Goal: Information Seeking & Learning: Learn about a topic

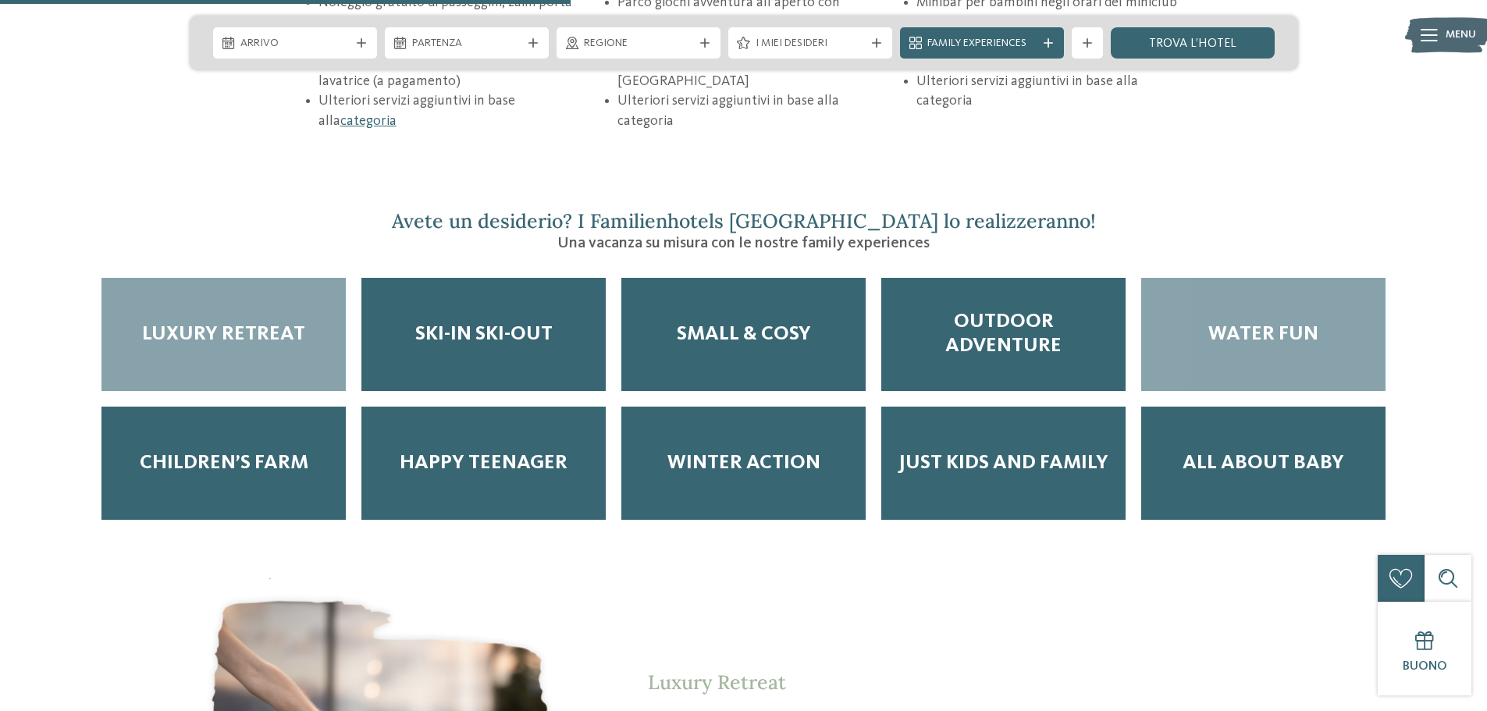
scroll to position [2576, 0]
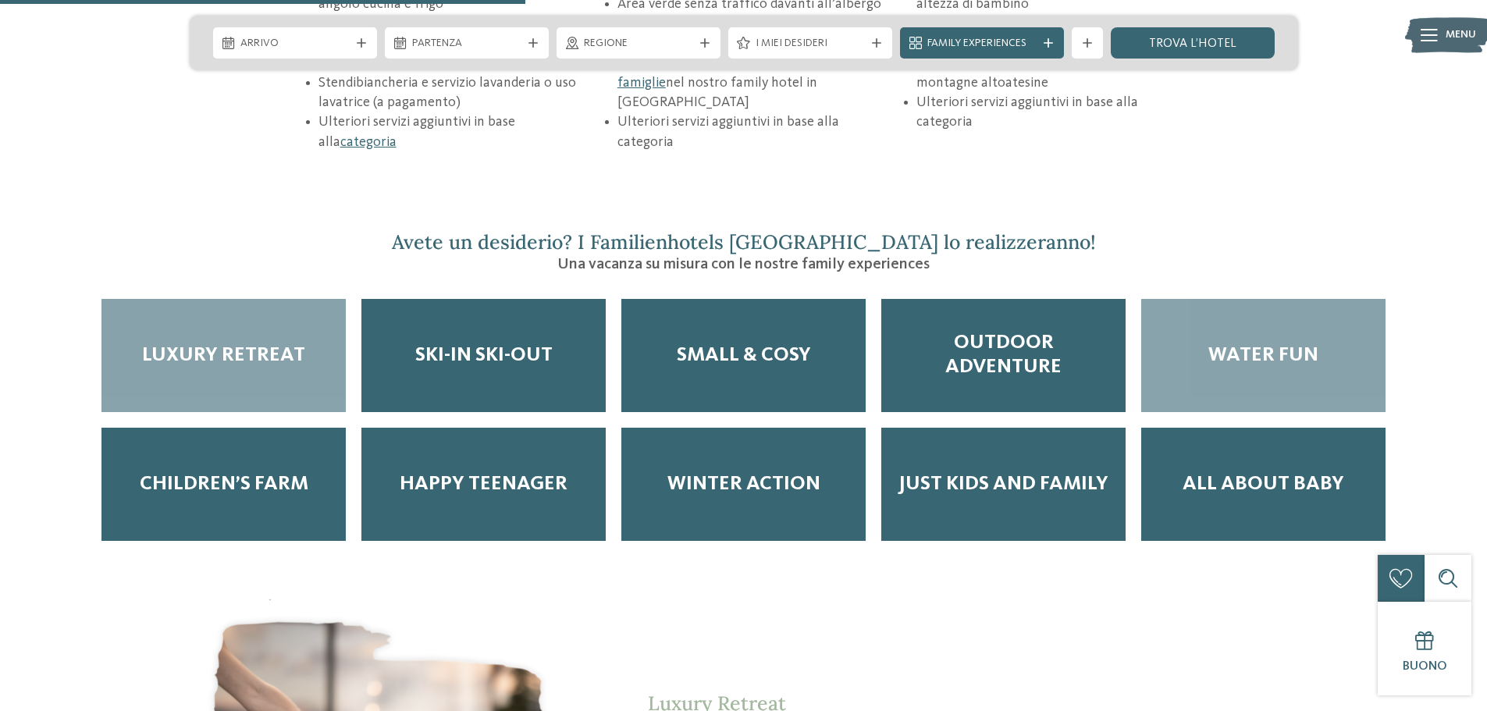
click at [1287, 299] on div "Water Fun" at bounding box center [1263, 355] width 244 height 113
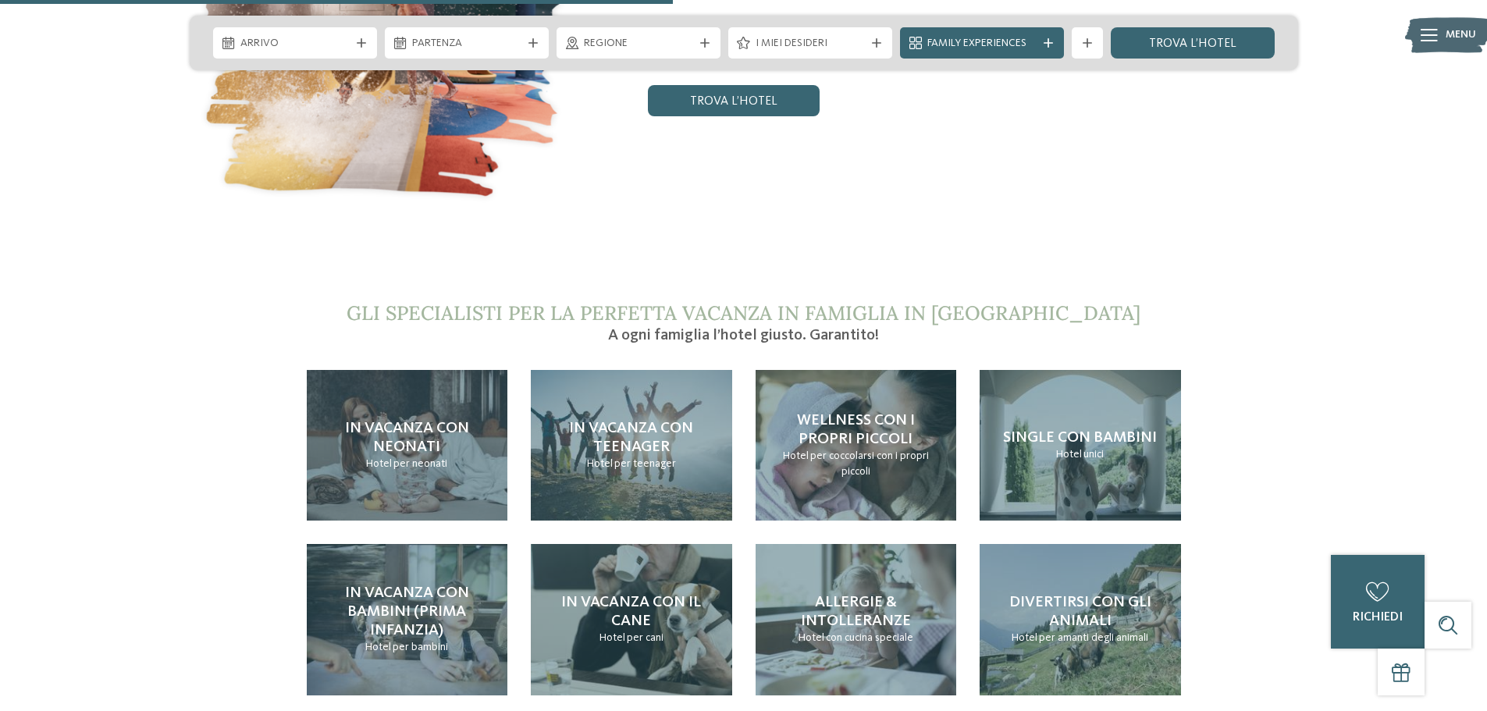
scroll to position [3279, 0]
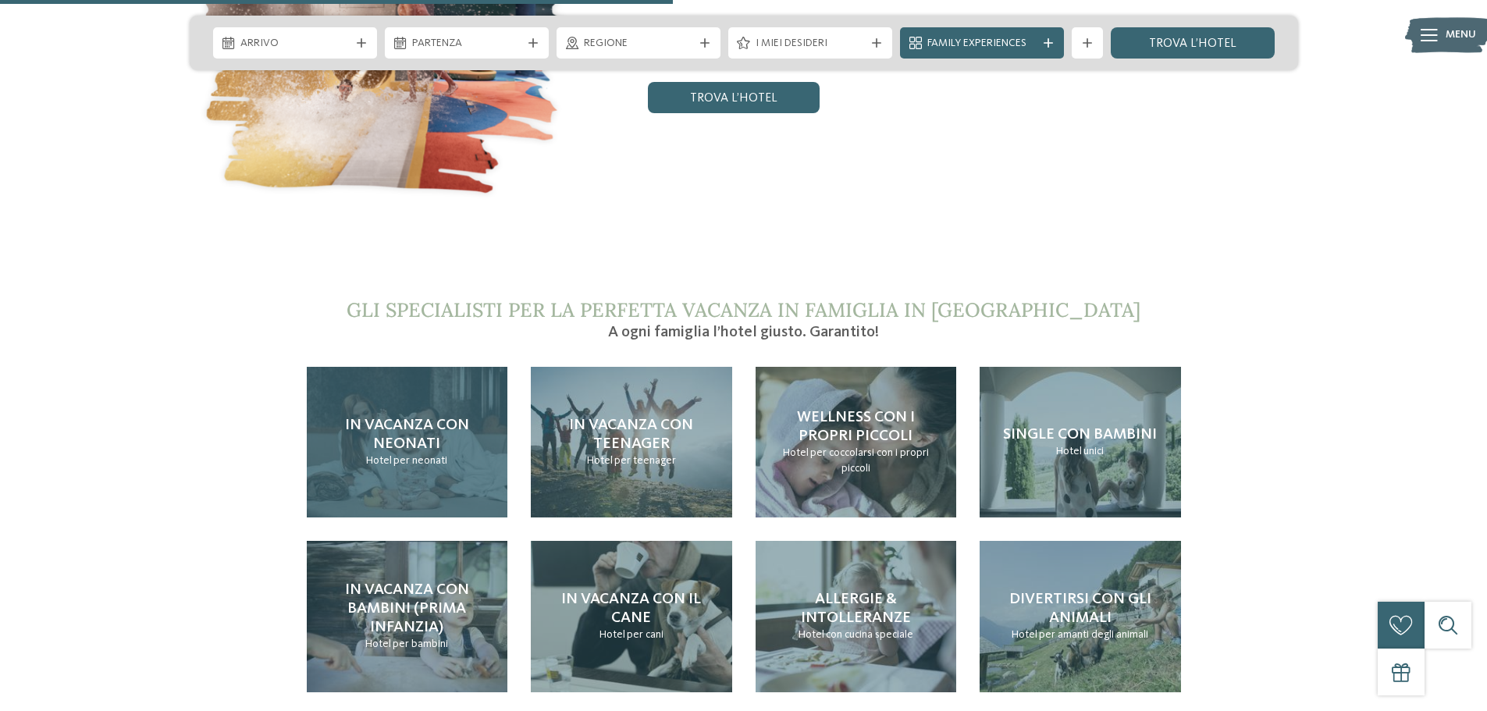
drag, startPoint x: 388, startPoint y: 367, endPoint x: 379, endPoint y: 375, distance: 12.2
click at [388, 418] on span "In vacanza con neonati" at bounding box center [407, 435] width 124 height 34
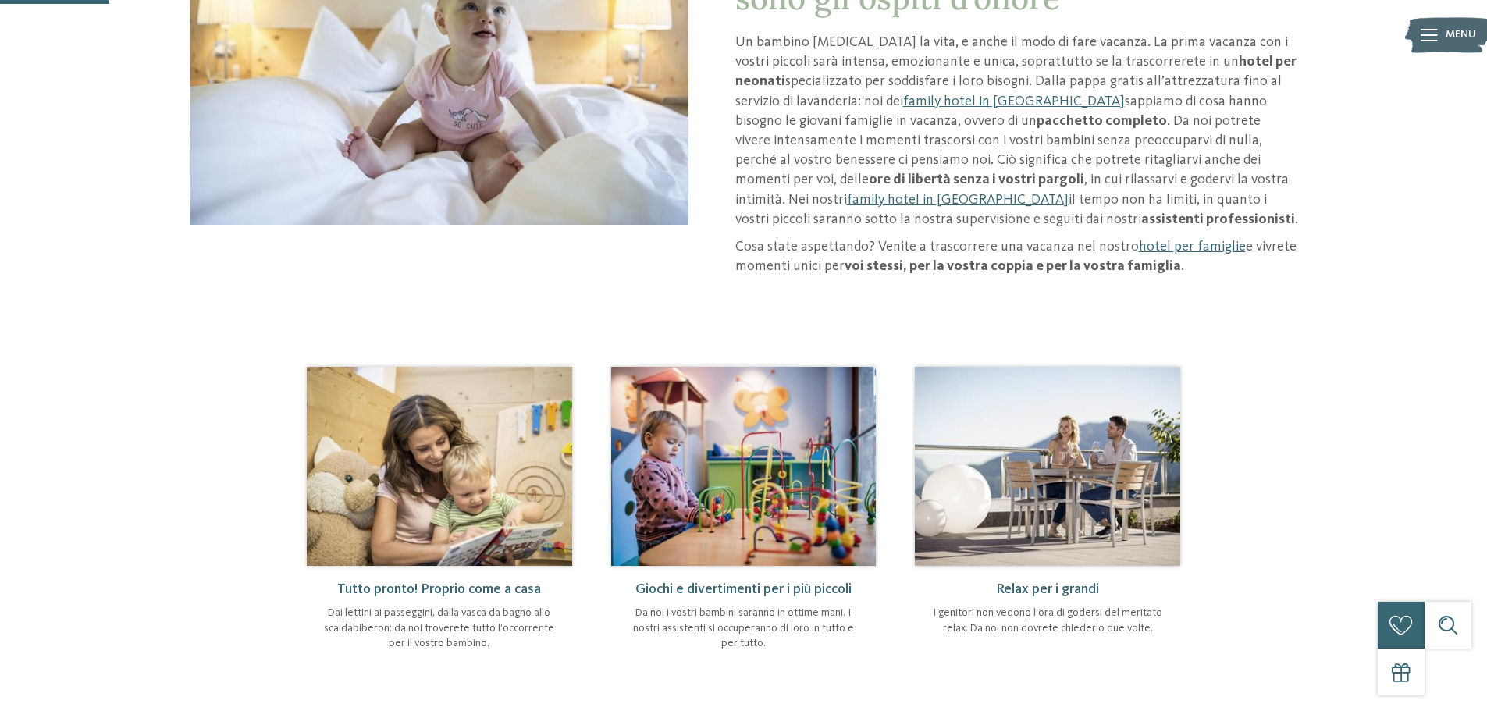
scroll to position [390, 0]
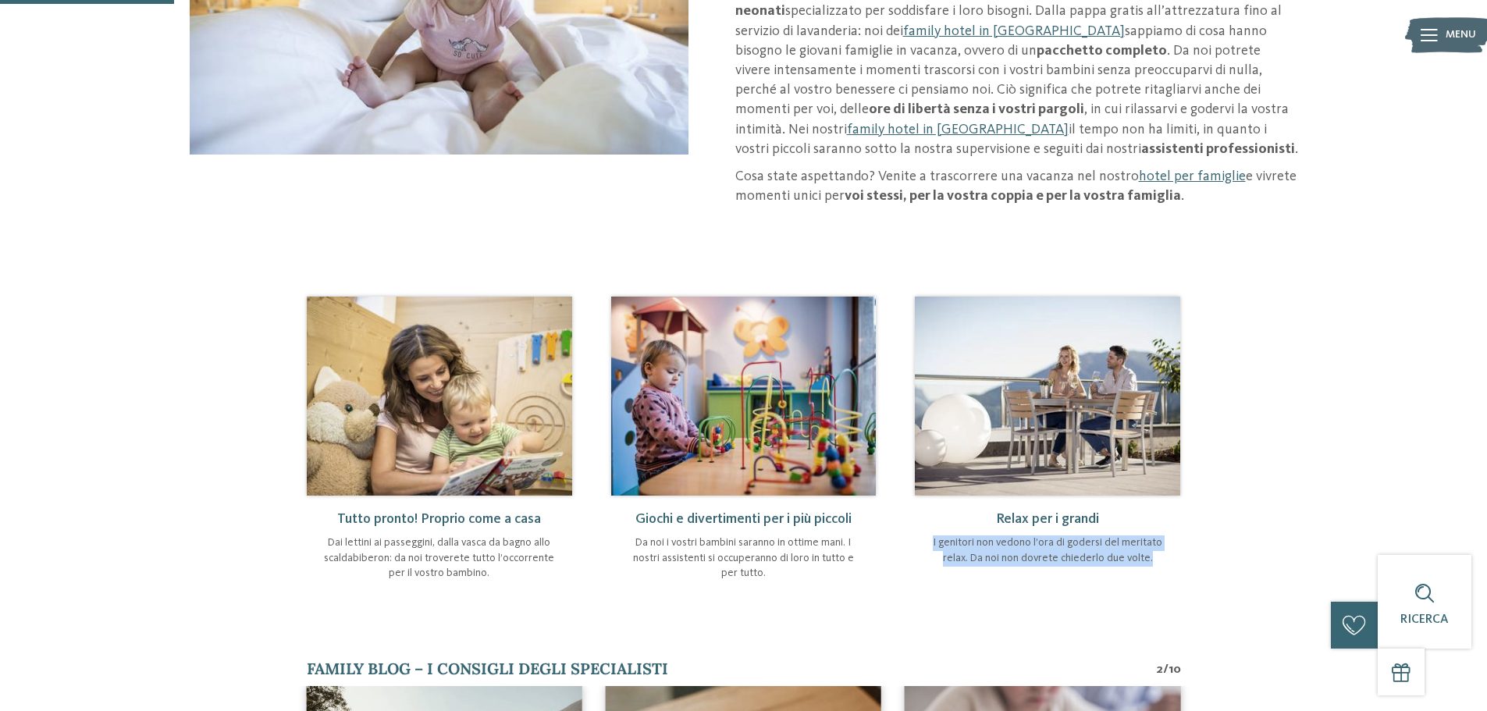
drag, startPoint x: 931, startPoint y: 545, endPoint x: 1159, endPoint y: 564, distance: 228.7
click at [1159, 564] on p "I genitori non vedono l’ora di godersi del meritato relax. Da noi non dovrete c…" at bounding box center [1048, 551] width 234 height 30
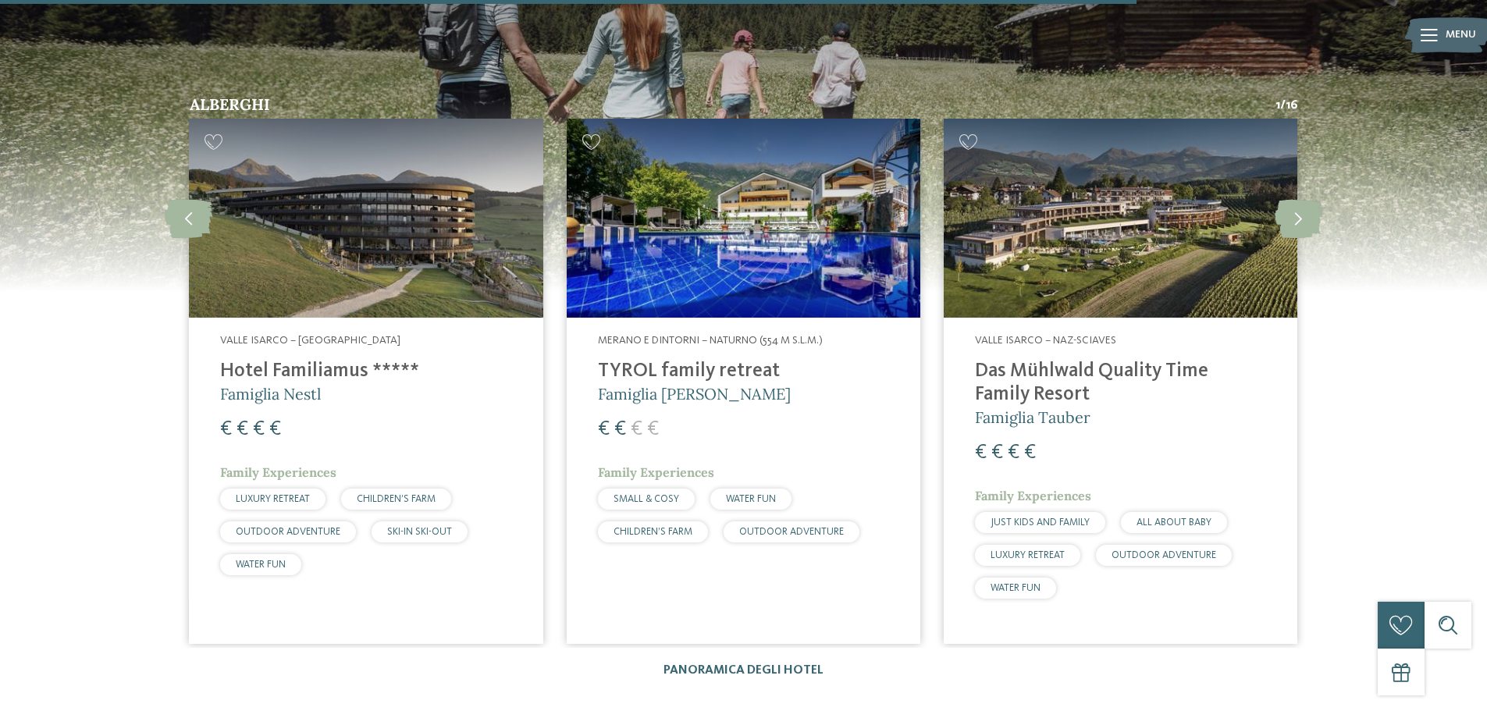
scroll to position [2576, 0]
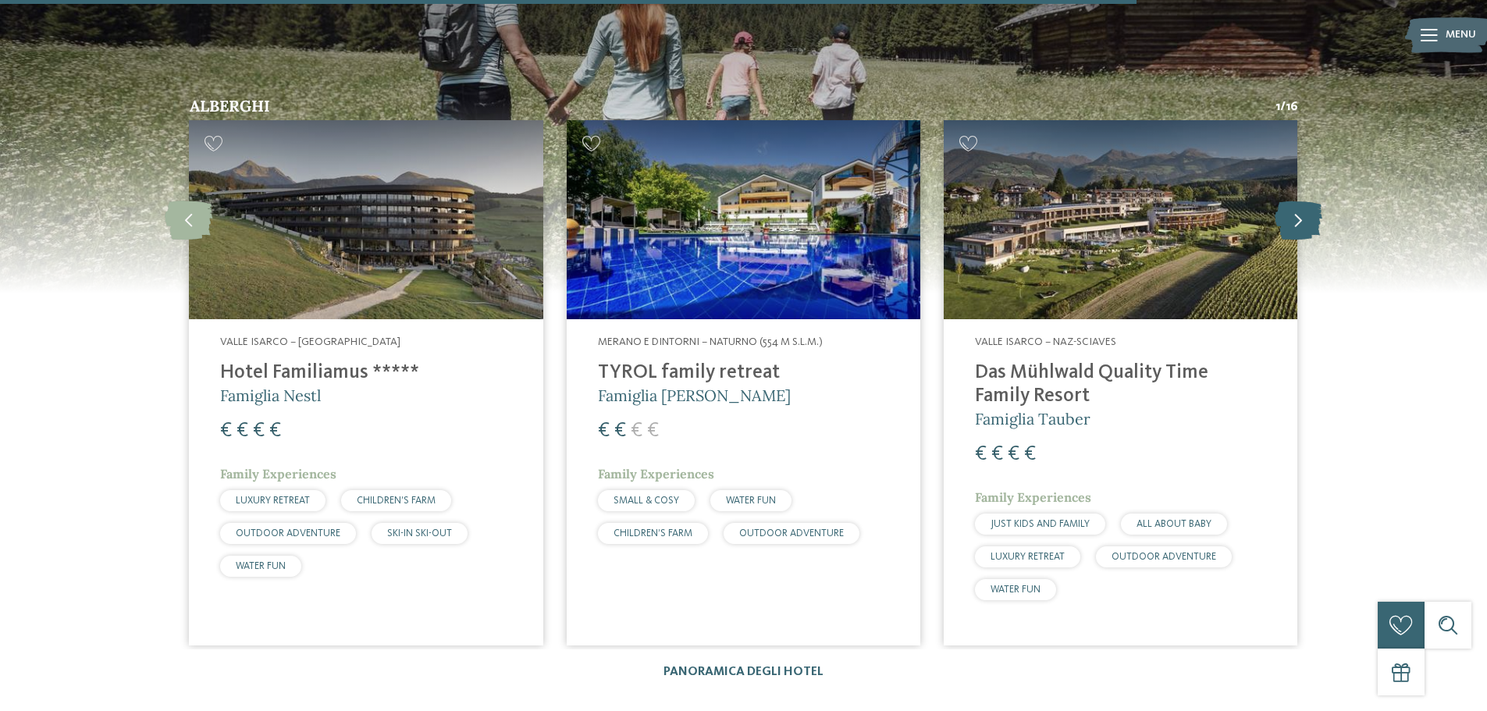
click at [1301, 205] on icon at bounding box center [1299, 219] width 48 height 39
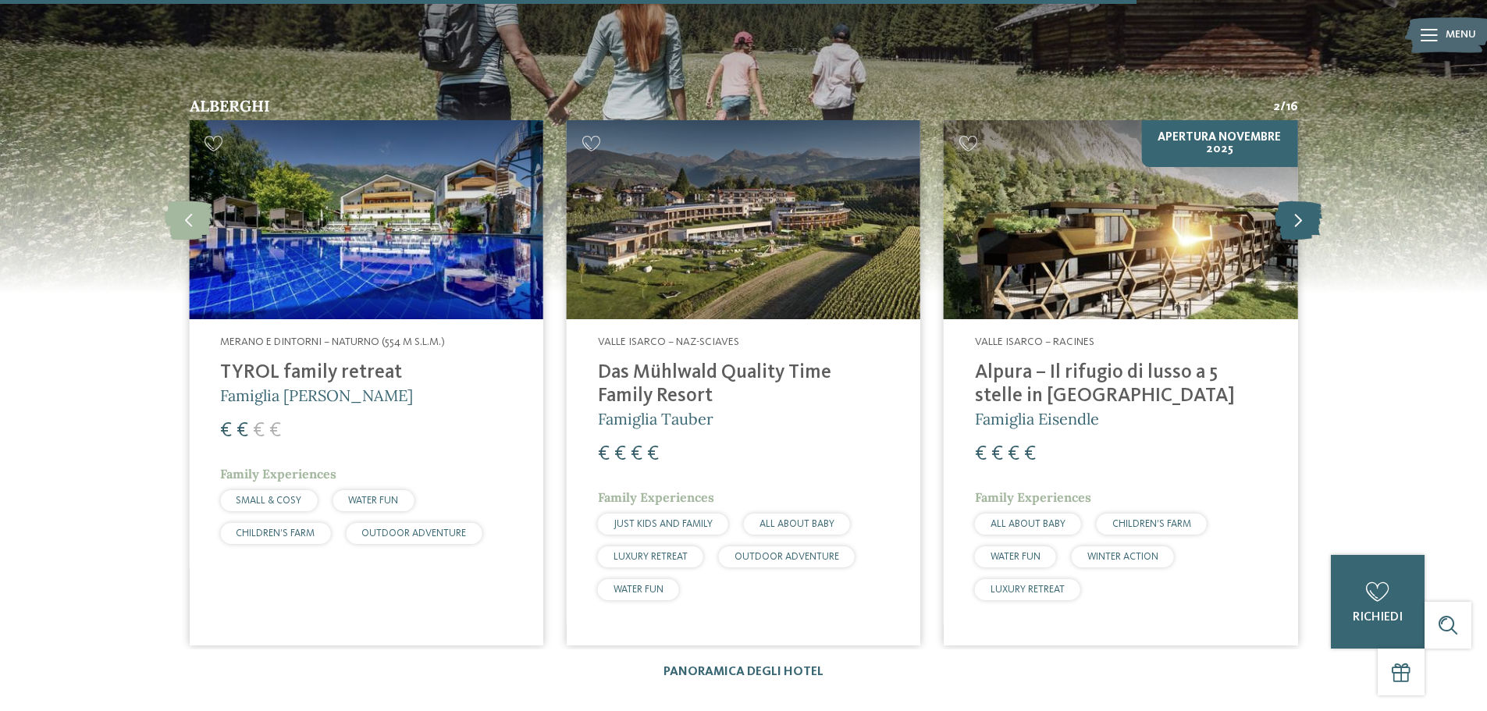
click at [1296, 200] on icon at bounding box center [1299, 219] width 48 height 39
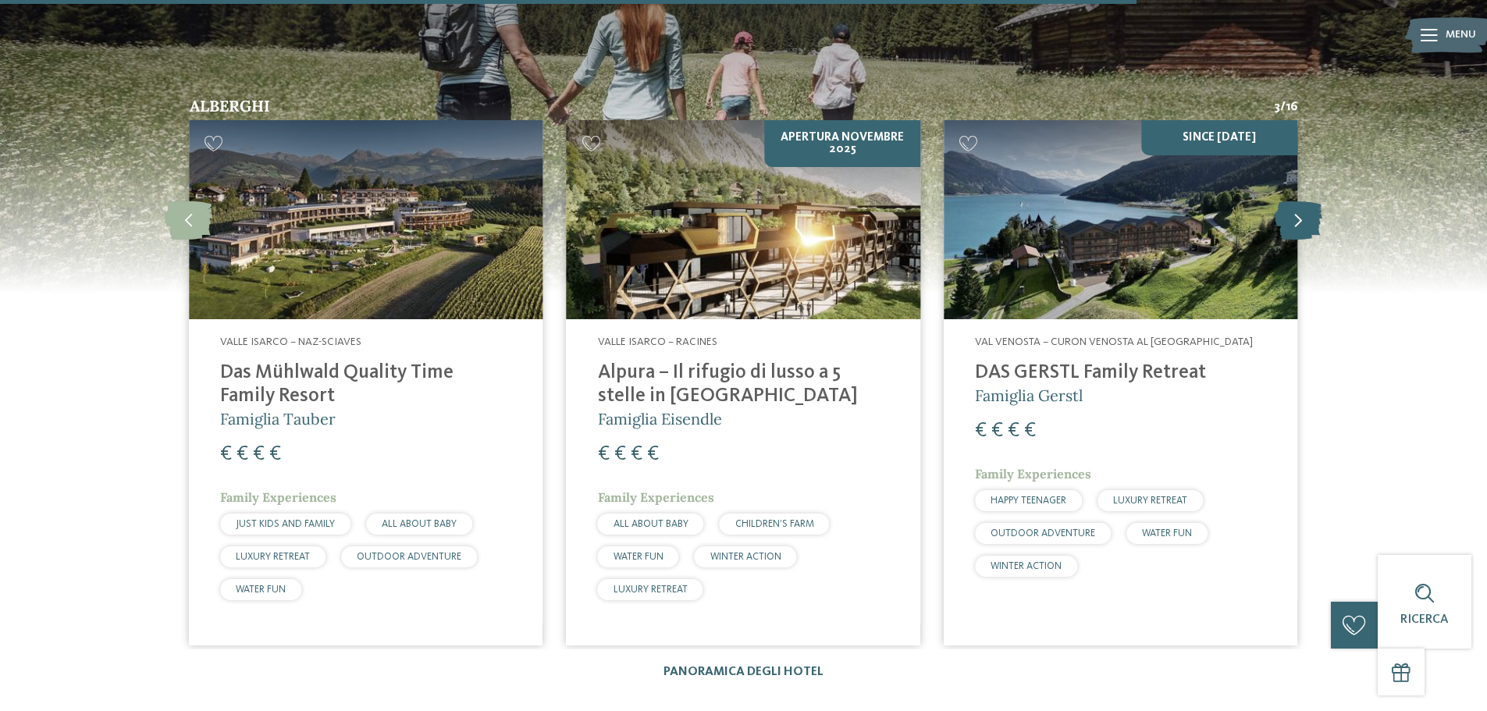
click at [1308, 203] on icon at bounding box center [1299, 219] width 48 height 39
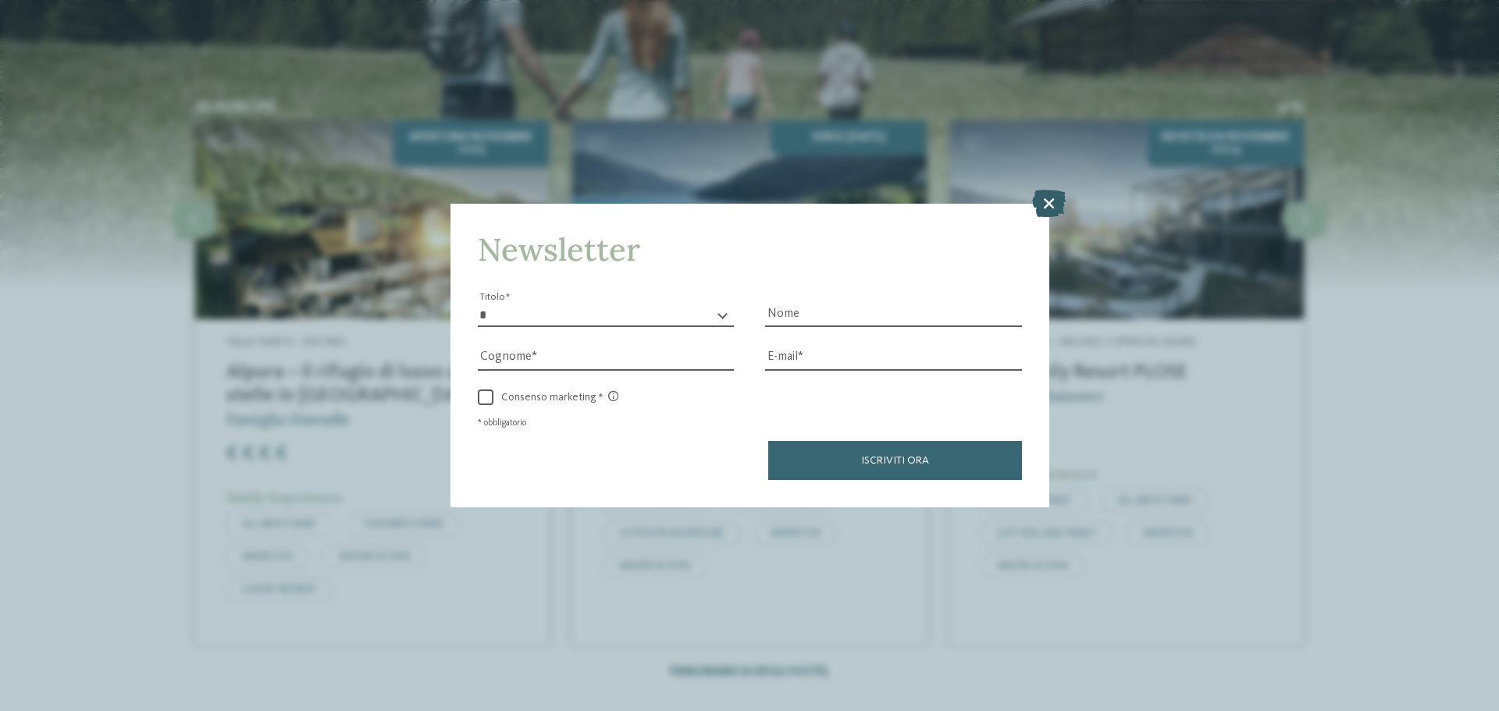
click at [1048, 200] on icon at bounding box center [1049, 203] width 34 height 27
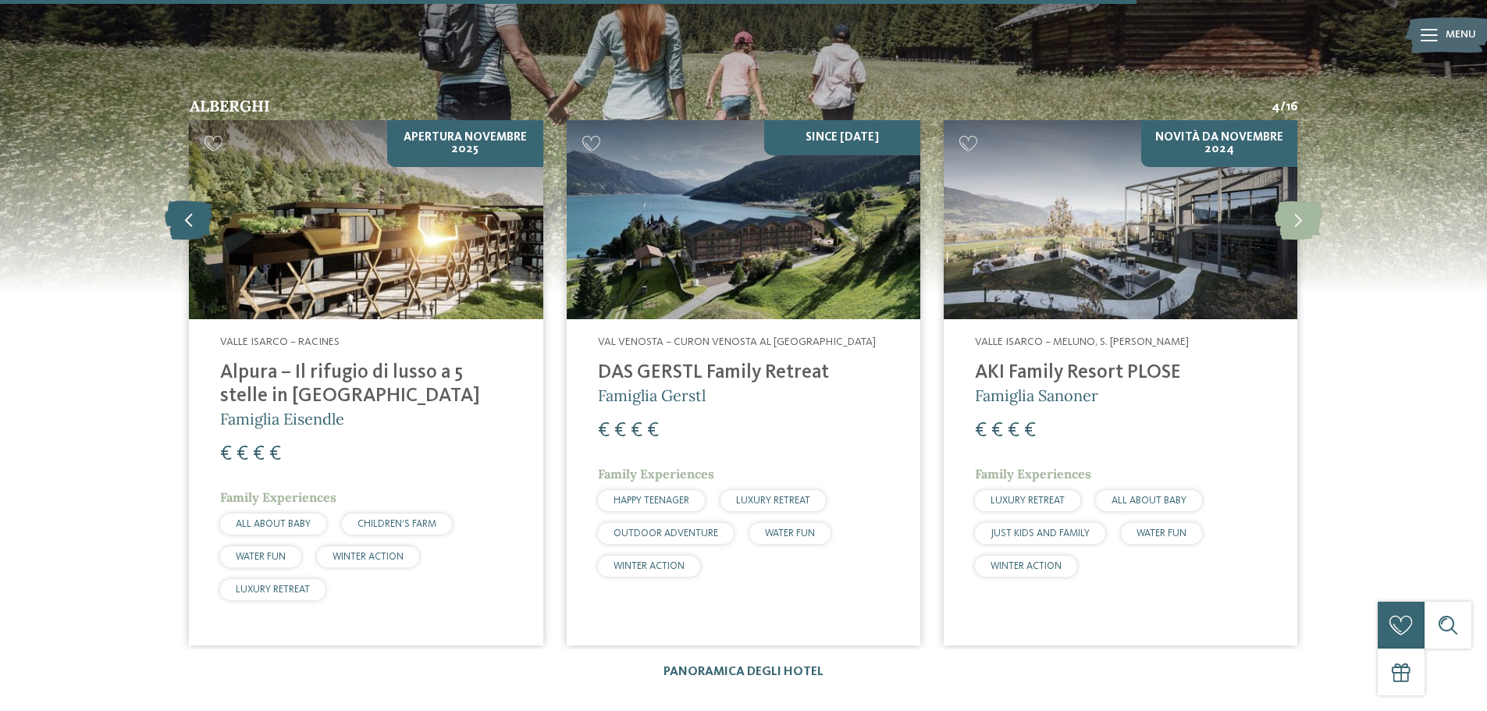
click at [195, 200] on icon at bounding box center [189, 219] width 48 height 39
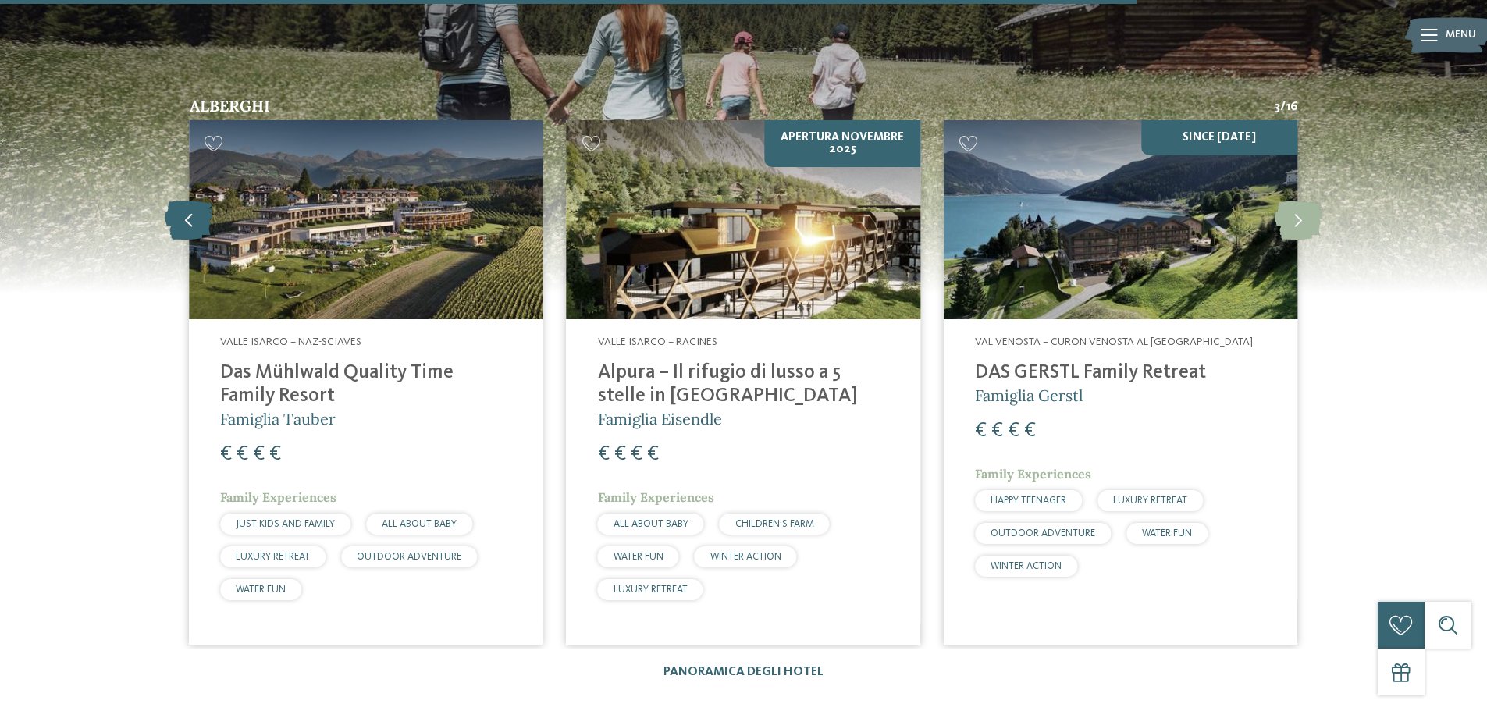
click at [195, 200] on icon at bounding box center [189, 219] width 48 height 39
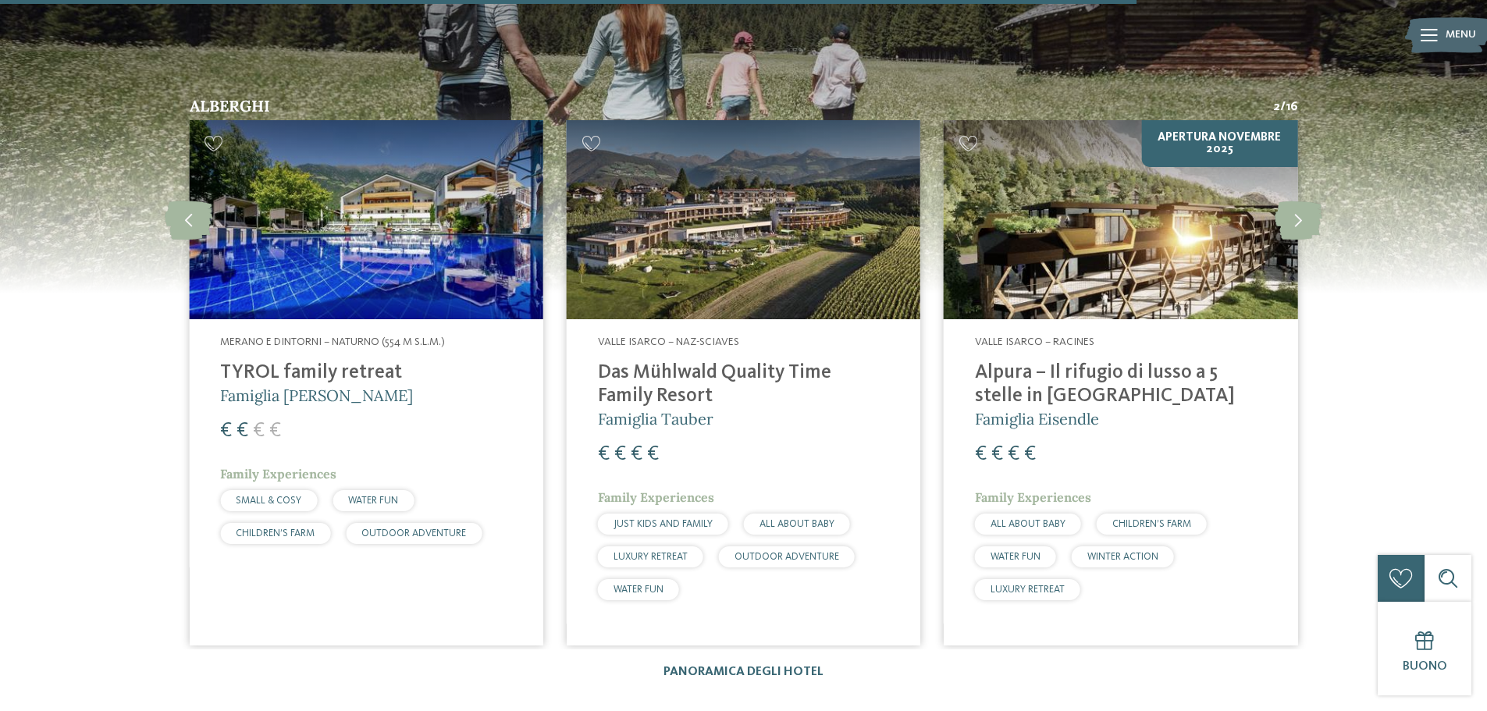
click at [781, 249] on img at bounding box center [744, 219] width 354 height 199
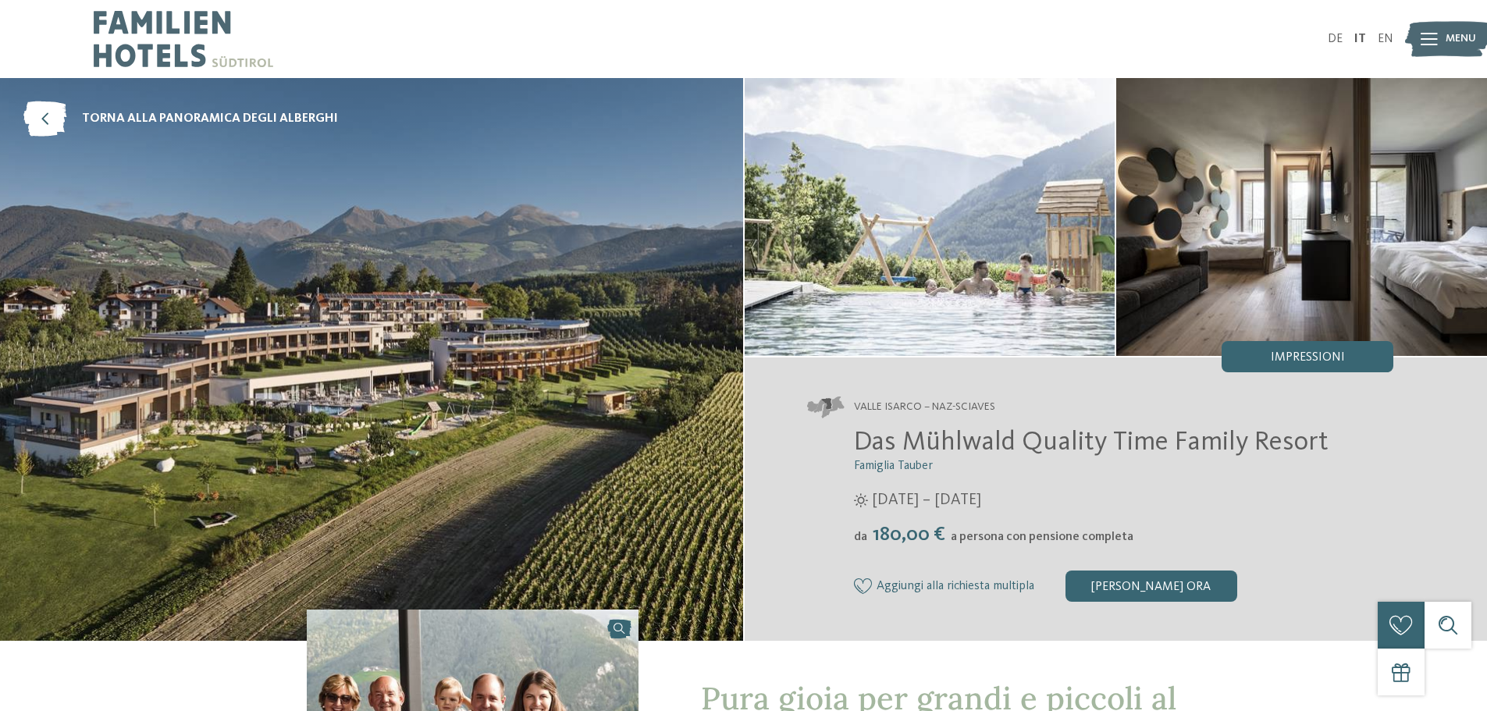
click at [1436, 32] on div at bounding box center [1429, 39] width 17 height 39
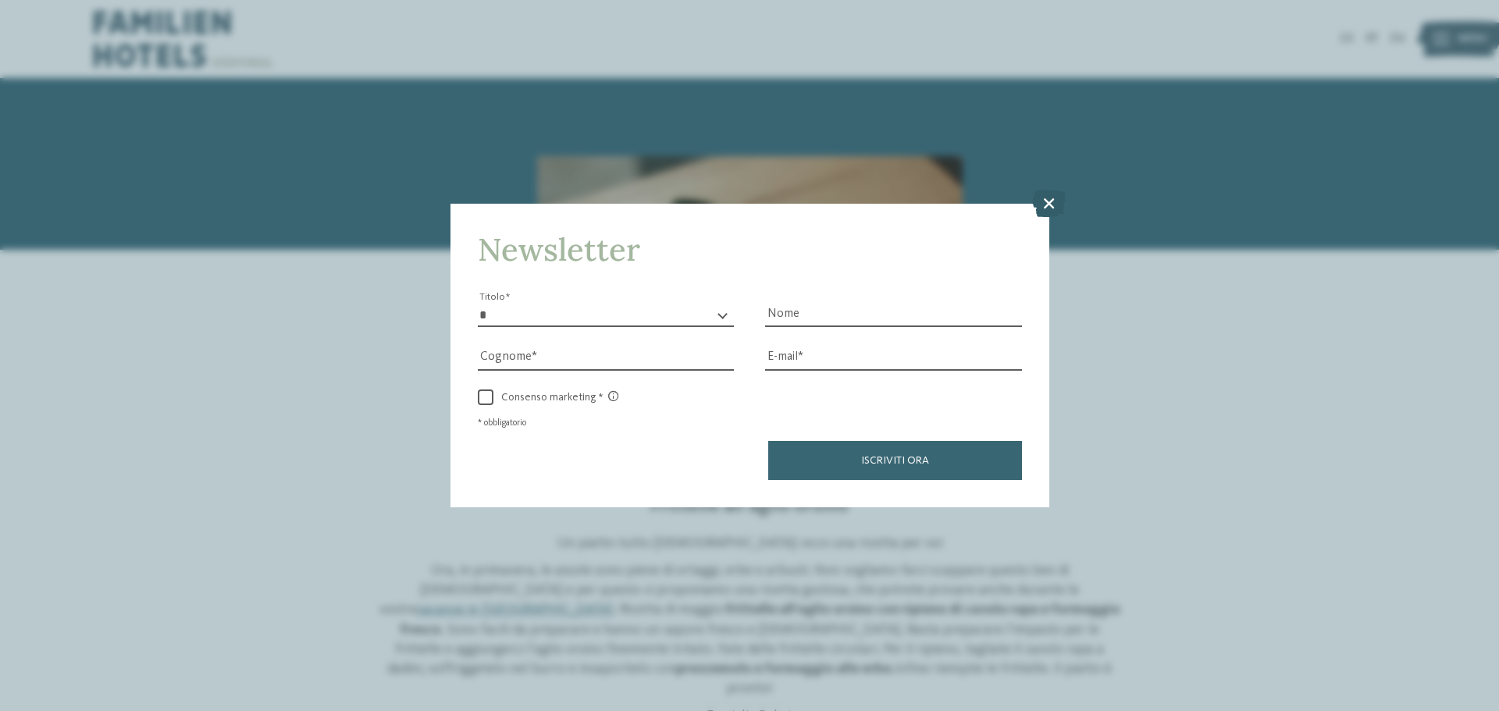
click at [1057, 203] on icon at bounding box center [1049, 203] width 34 height 27
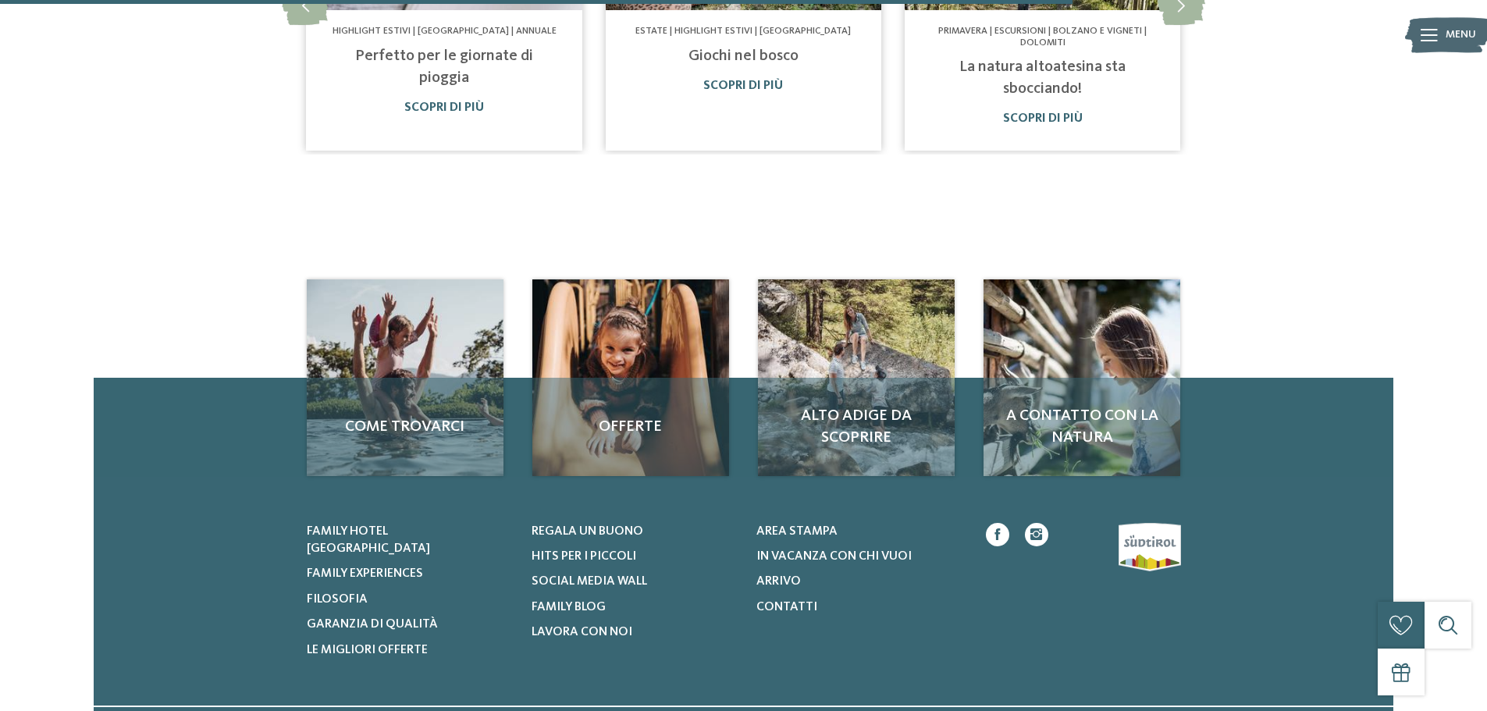
scroll to position [753, 0]
